Goal: Transaction & Acquisition: Purchase product/service

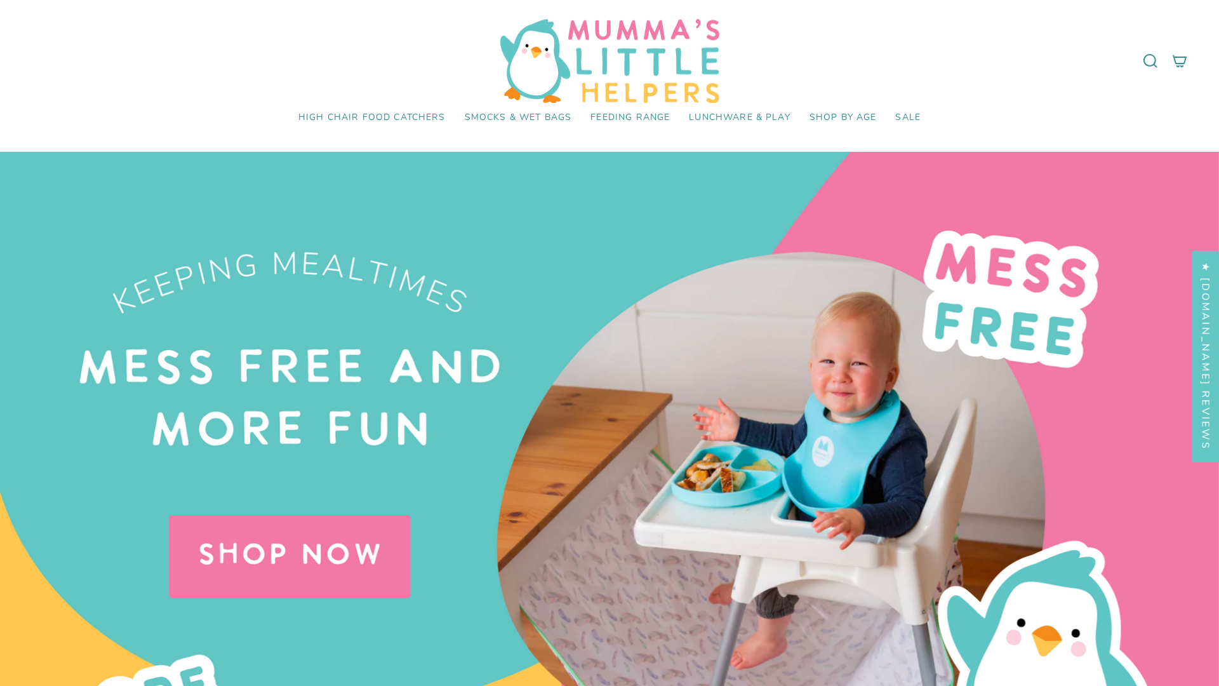
click at [609, 343] on div at bounding box center [609, 495] width 1219 height 686
